Goal: Book appointment/travel/reservation

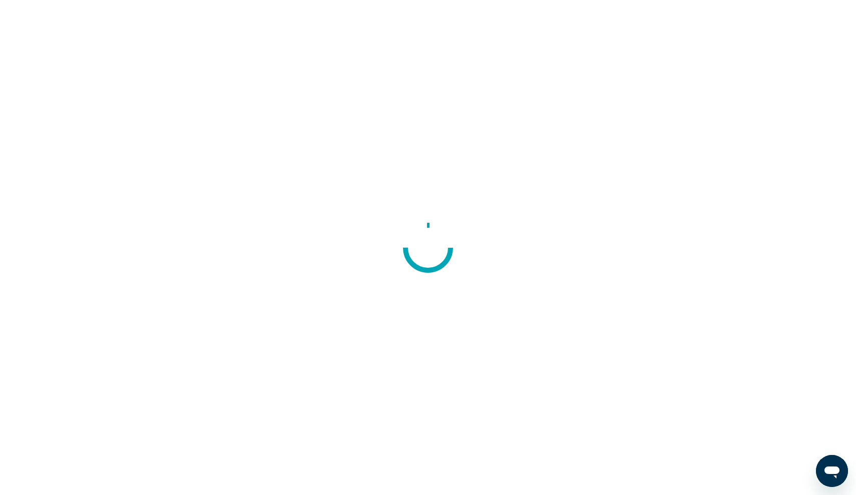
click at [130, 1] on div at bounding box center [428, 247] width 856 height 495
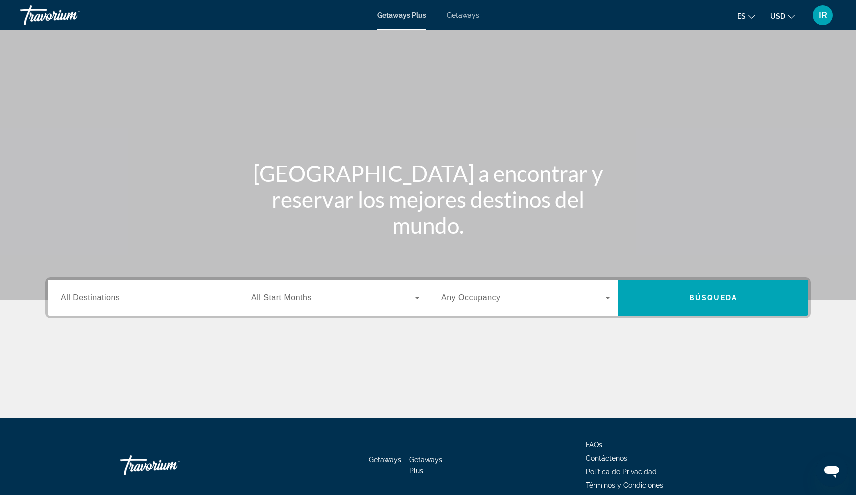
click at [115, 299] on span "All Destinations" at bounding box center [90, 297] width 59 height 9
click at [115, 299] on input "Destination All Destinations" at bounding box center [145, 298] width 169 height 12
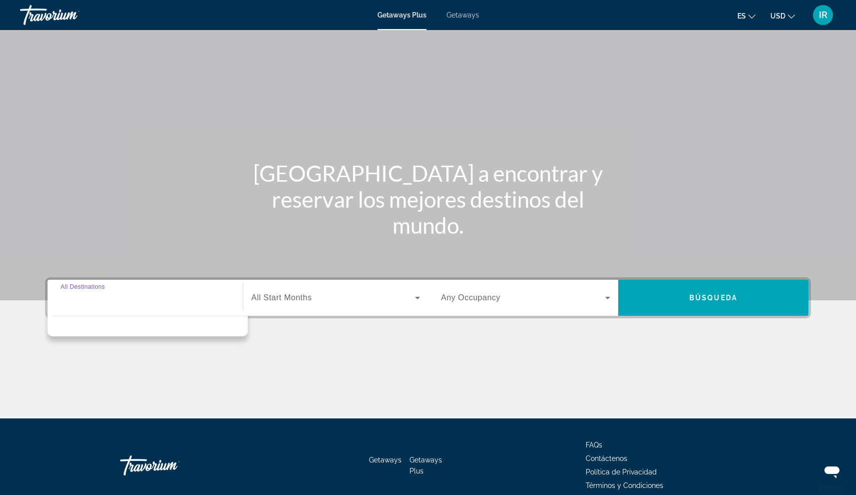
scroll to position [46, 0]
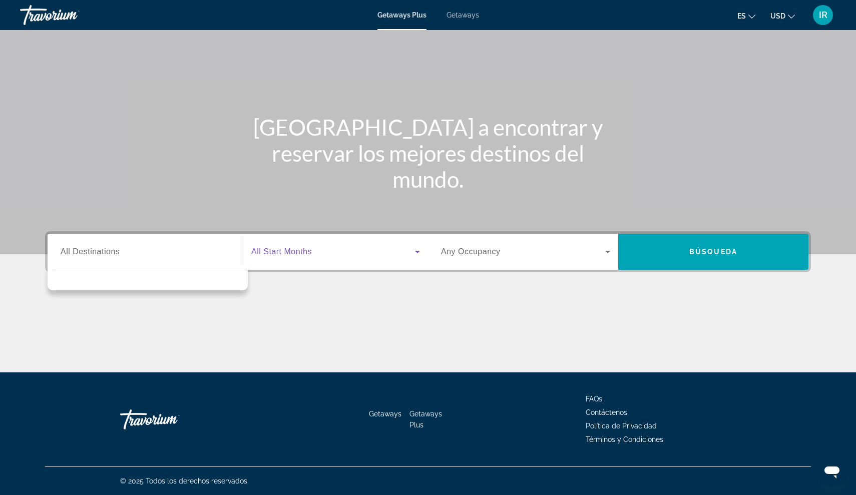
click at [330, 252] on span "Search widget" at bounding box center [333, 252] width 164 height 12
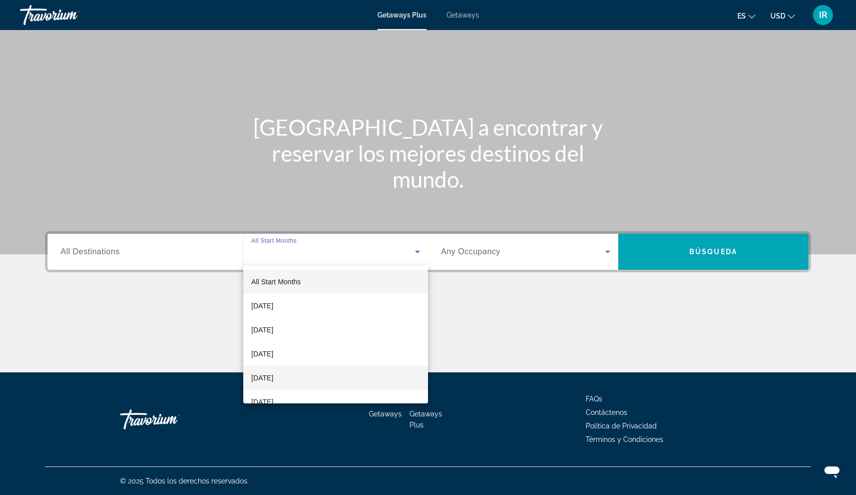
click at [273, 375] on span "[DATE]" at bounding box center [262, 378] width 22 height 12
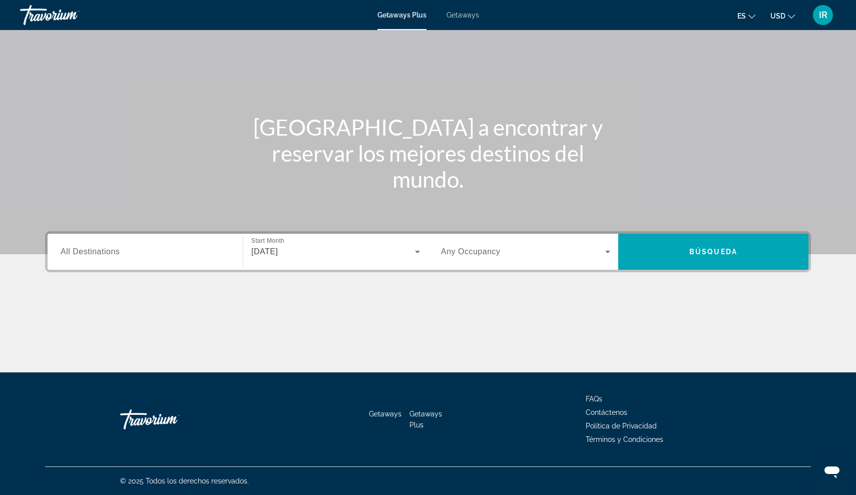
click at [487, 243] on div "Search widget" at bounding box center [525, 252] width 169 height 28
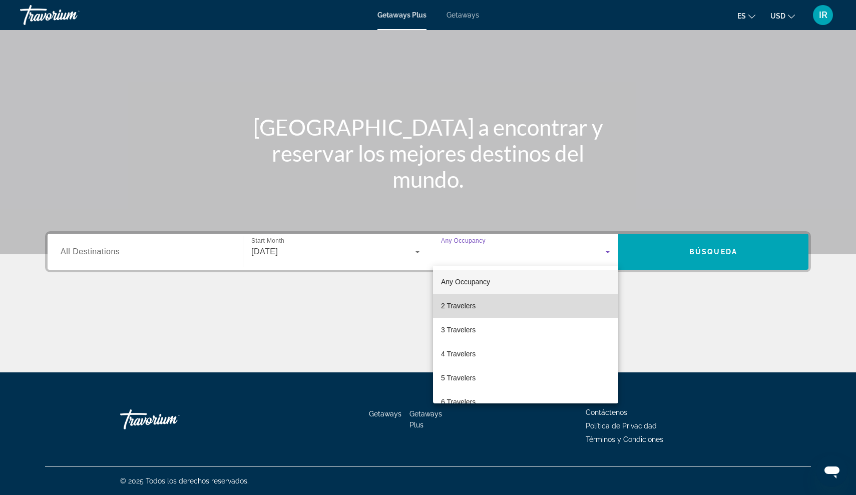
click at [458, 312] on mat-option "2 Travelers" at bounding box center [525, 306] width 185 height 24
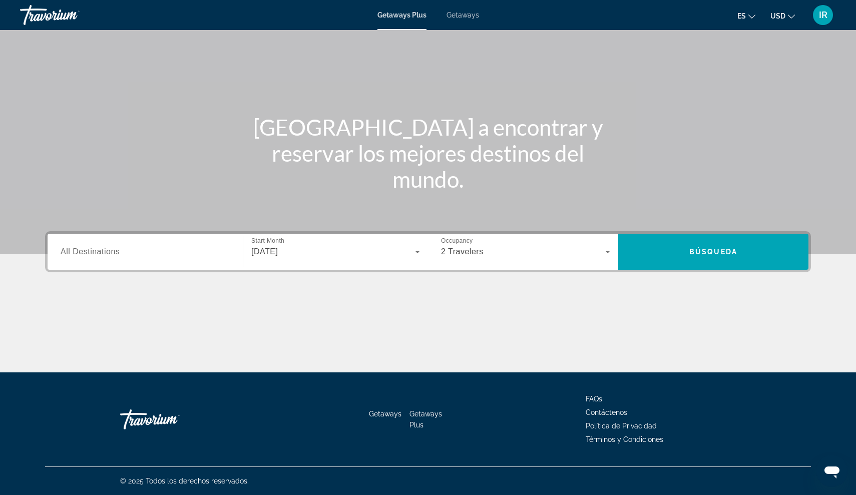
click at [113, 245] on div "Search widget" at bounding box center [145, 252] width 169 height 29
click at [97, 255] on input "Destination All Destinations" at bounding box center [145, 252] width 169 height 12
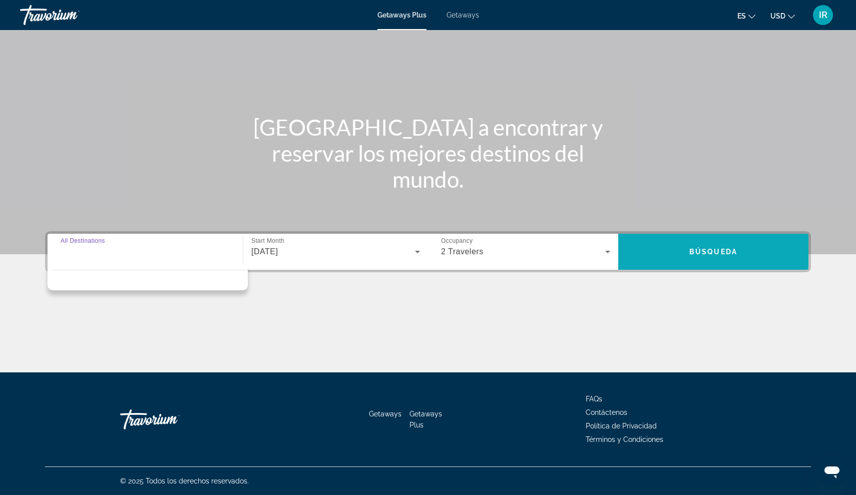
click at [707, 253] on span "Búsqueda" at bounding box center [713, 252] width 48 height 8
